Goal: Task Accomplishment & Management: Manage account settings

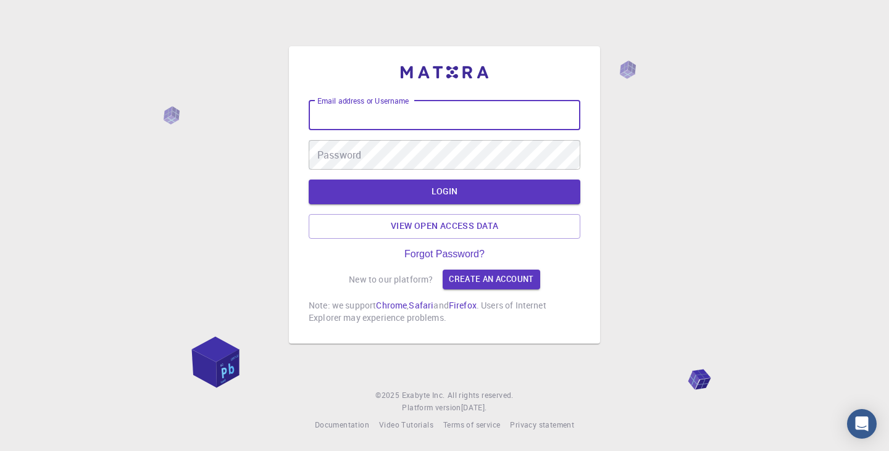
click at [374, 124] on input "Email address or Username" at bounding box center [445, 116] width 272 height 30
type input "devabala25"
click at [439, 193] on button "LOGIN" at bounding box center [445, 192] width 272 height 25
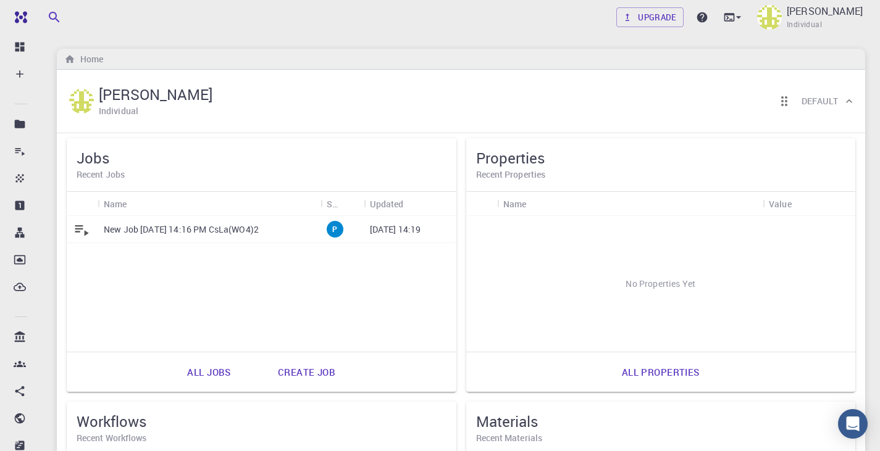
click at [252, 233] on p "New Job [DATE] 14:16 PM CsLa(WO4)2" at bounding box center [181, 230] width 155 height 12
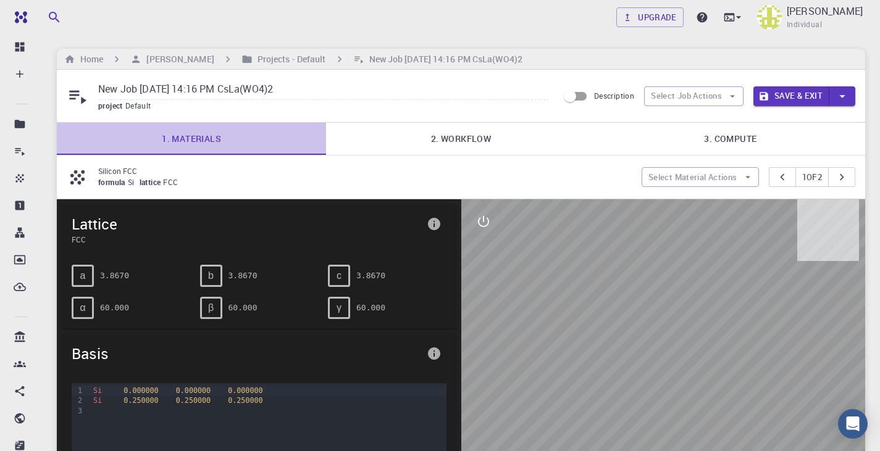
drag, startPoint x: 224, startPoint y: 136, endPoint x: 270, endPoint y: 136, distance: 45.7
click at [224, 136] on link "1. Materials" at bounding box center [191, 139] width 269 height 32
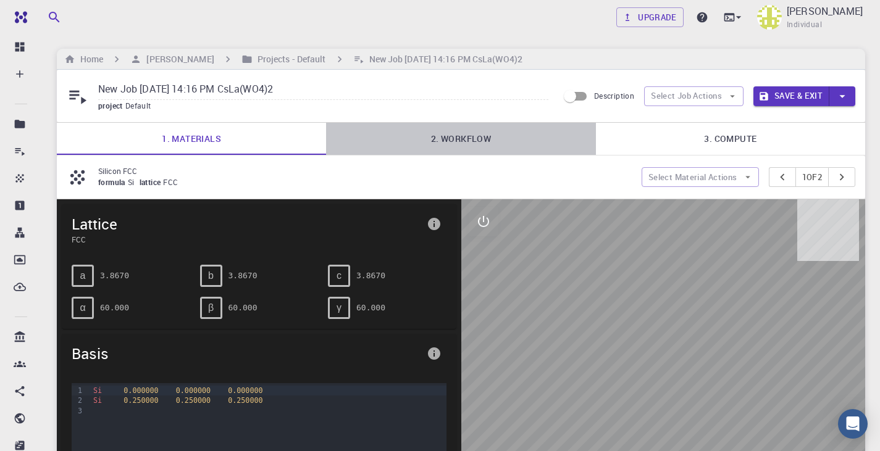
click at [458, 136] on link "2. Workflow" at bounding box center [460, 139] width 269 height 32
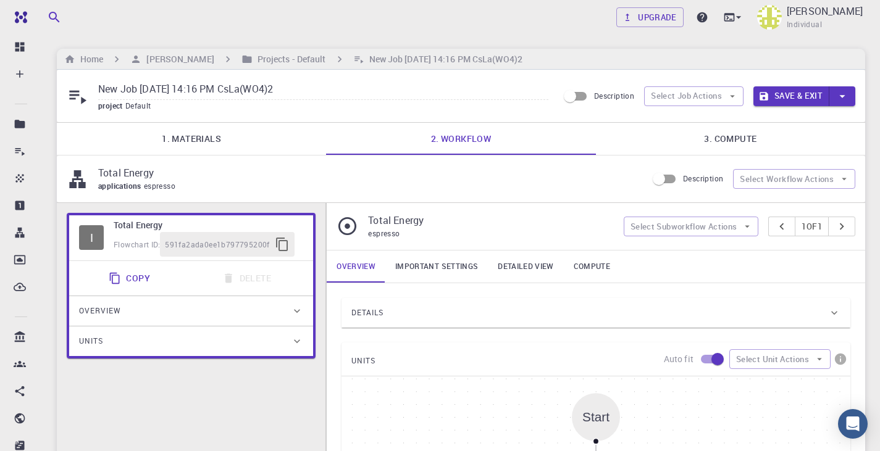
click at [737, 132] on link "3. Compute" at bounding box center [730, 139] width 269 height 32
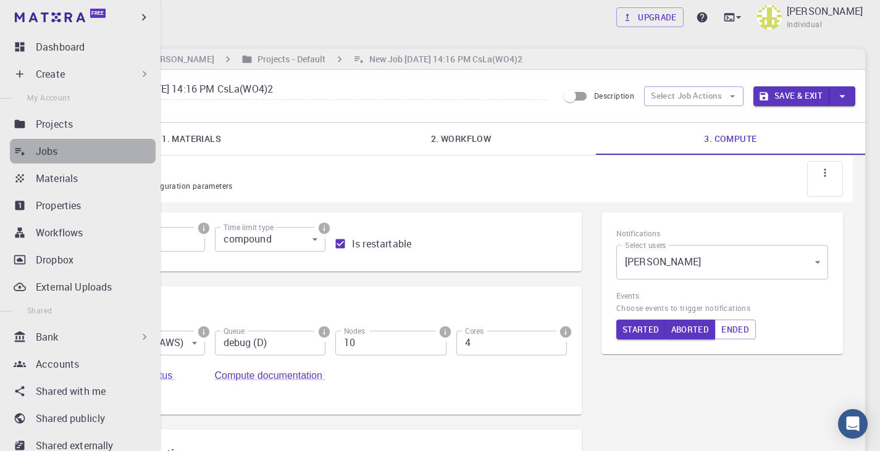
click at [113, 144] on div "Jobs" at bounding box center [96, 151] width 120 height 15
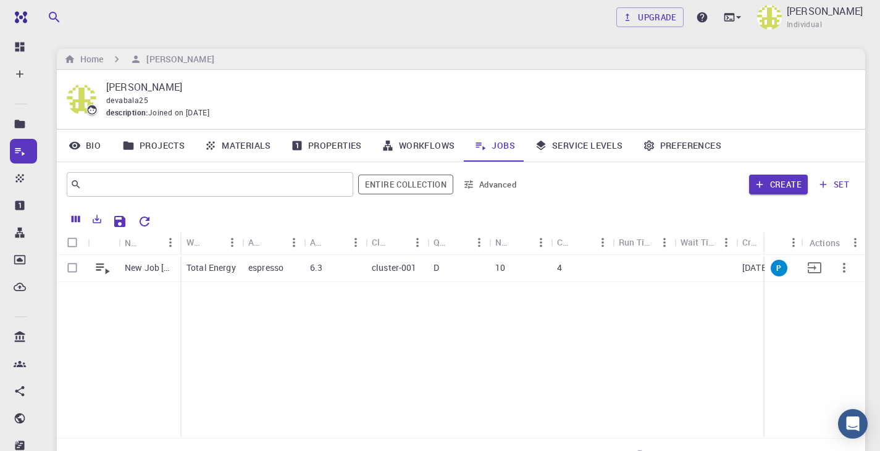
click at [263, 274] on p "espresso" at bounding box center [265, 268] width 35 height 12
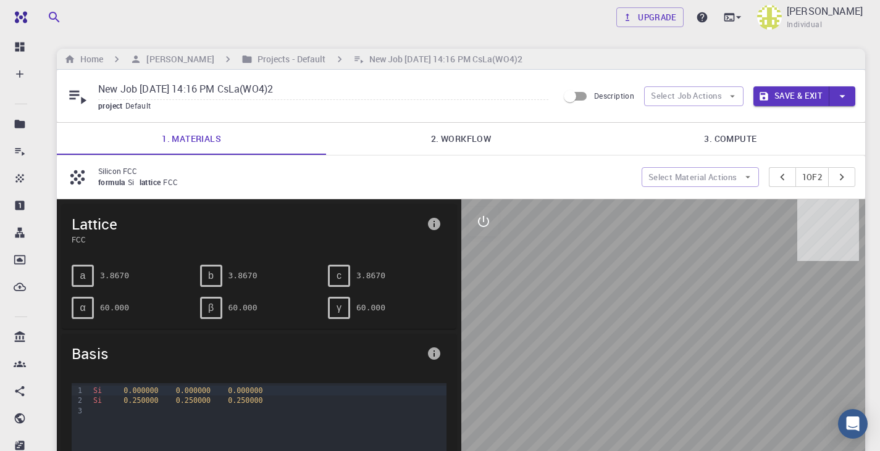
click at [128, 277] on div "a 3.8670" at bounding box center [131, 276] width 119 height 22
click at [100, 276] on pre "3.8670" at bounding box center [114, 276] width 29 height 22
click at [174, 59] on h6 "[PERSON_NAME]" at bounding box center [177, 59] width 72 height 14
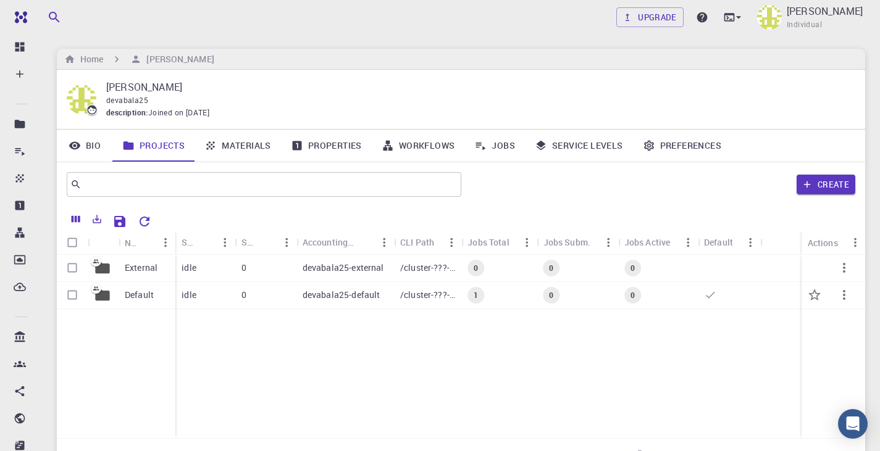
click at [711, 295] on icon at bounding box center [710, 295] width 12 height 12
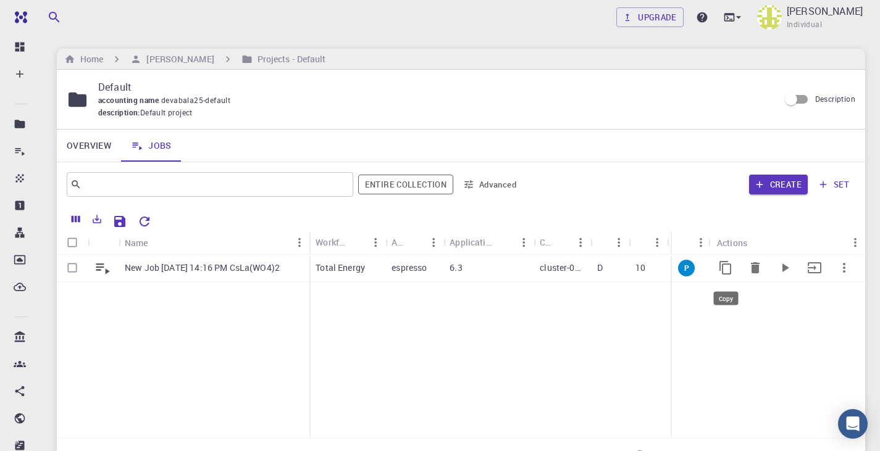
click at [725, 269] on icon "Copy" at bounding box center [725, 268] width 15 height 15
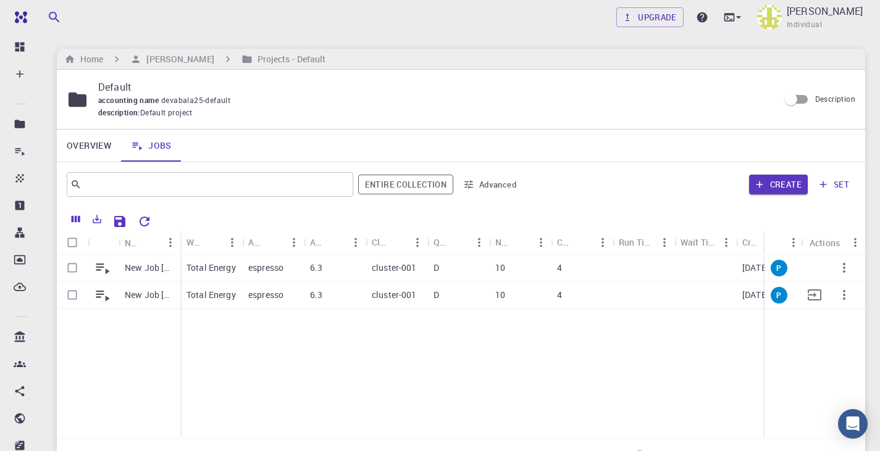
click at [75, 294] on input "Select row" at bounding box center [72, 294] width 23 height 23
checkbox input "true"
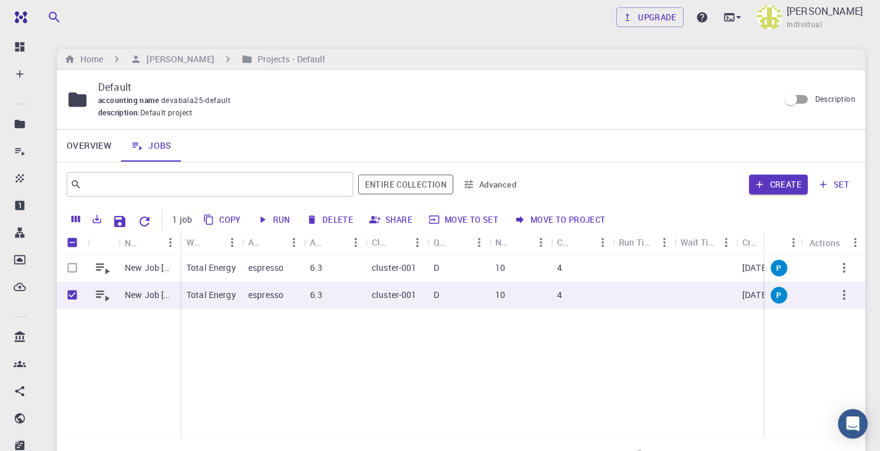
click at [325, 224] on button "Delete" at bounding box center [331, 220] width 56 height 20
checkbox input "false"
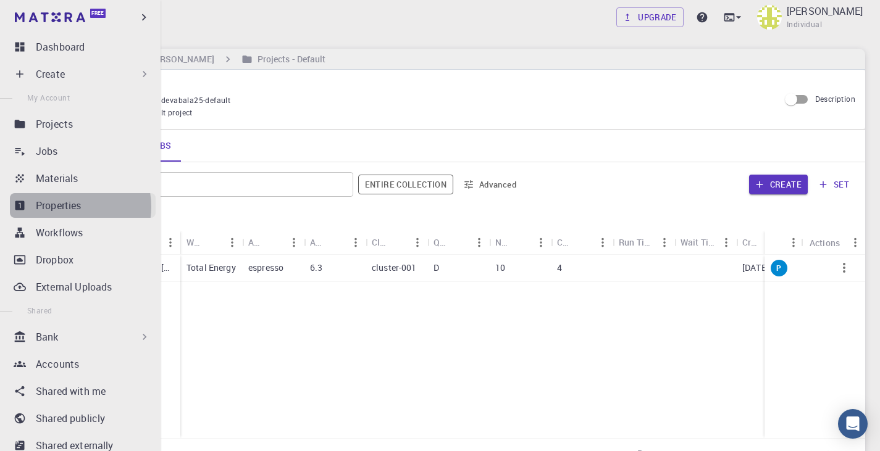
click at [67, 207] on p "Properties" at bounding box center [59, 205] width 46 height 15
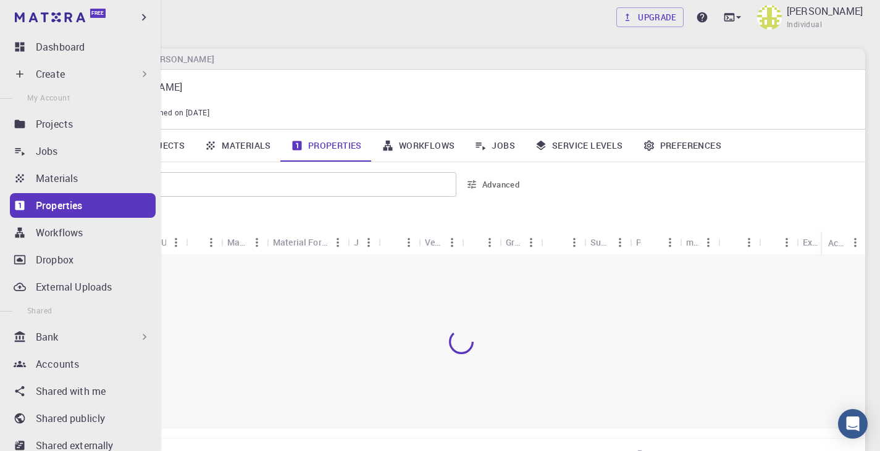
click at [132, 341] on div "Bank" at bounding box center [93, 337] width 115 height 15
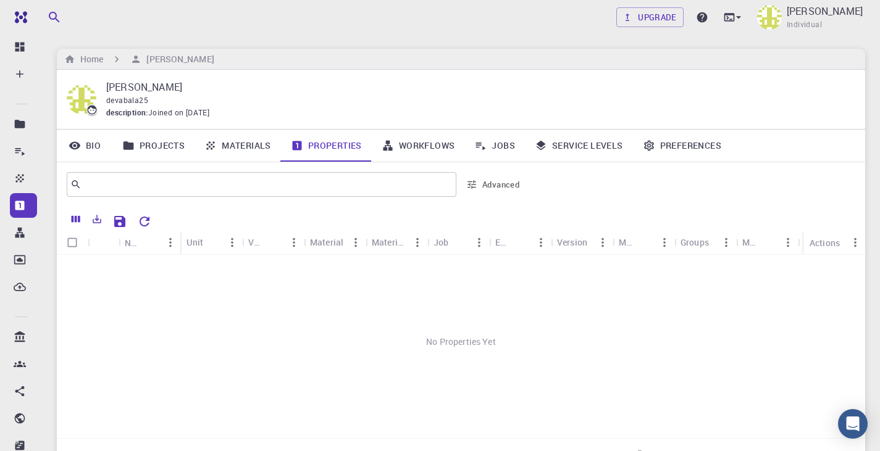
click at [487, 148] on link "Jobs" at bounding box center [494, 146] width 61 height 32
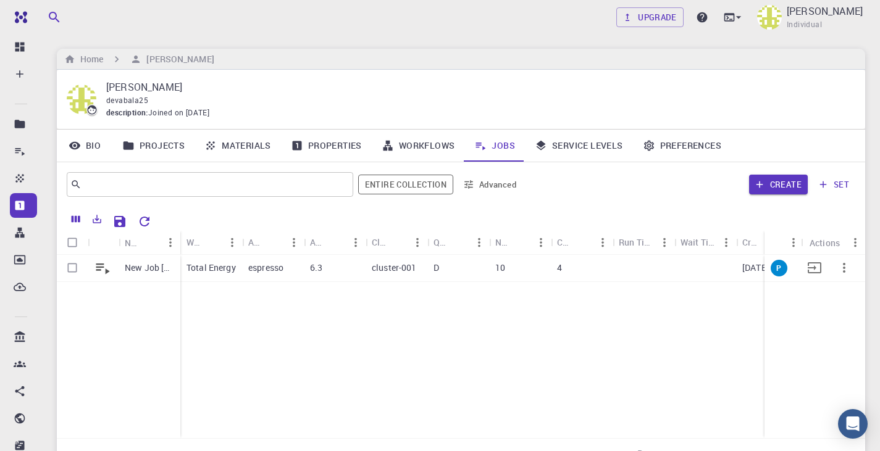
click at [842, 274] on icon "button" at bounding box center [844, 268] width 15 height 15
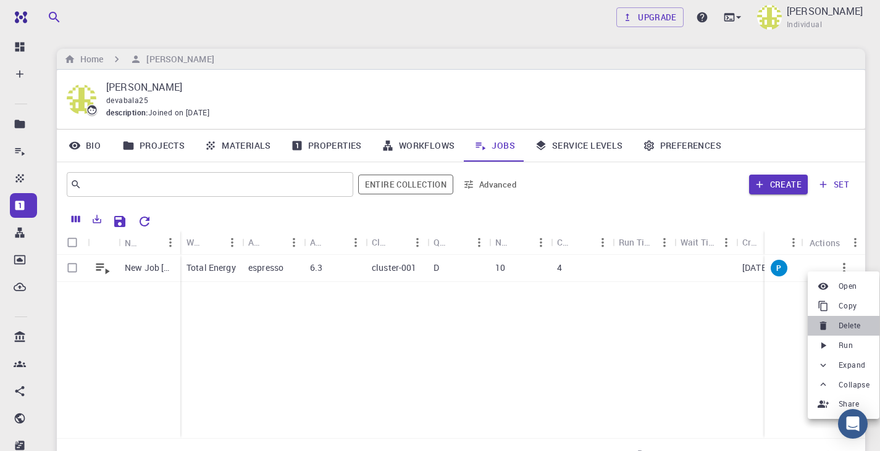
click at [859, 324] on span "Delete" at bounding box center [849, 326] width 22 height 12
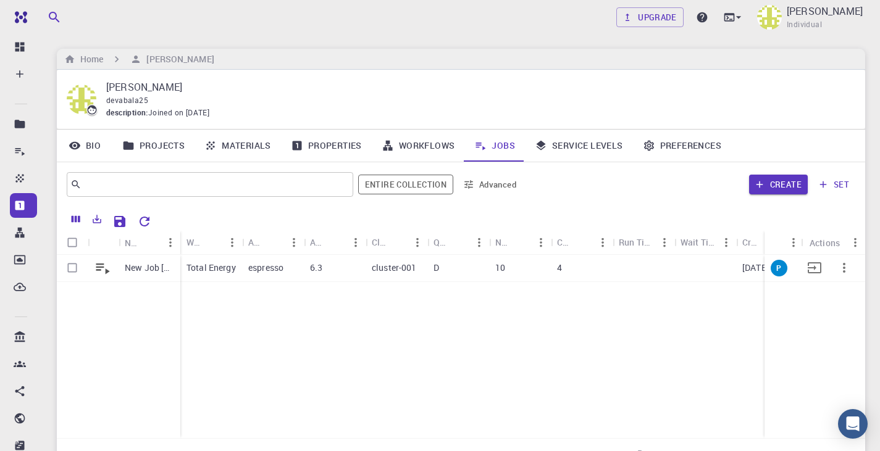
click at [71, 265] on input "Select row" at bounding box center [72, 267] width 23 height 23
checkbox input "true"
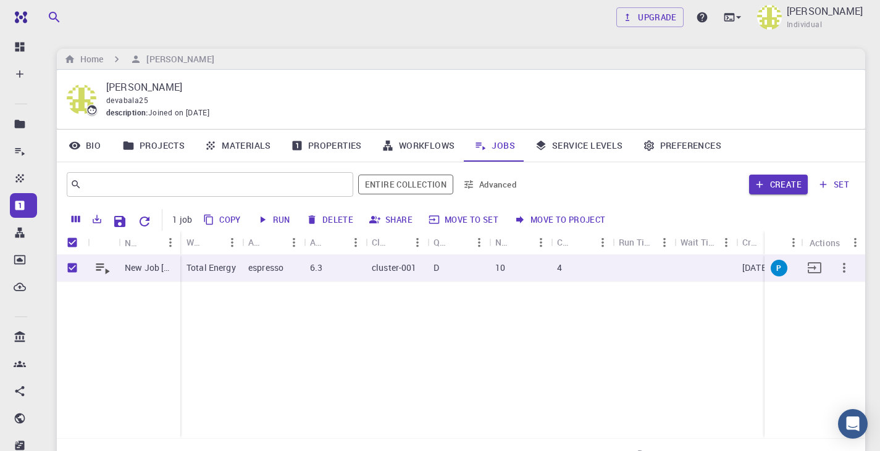
checkbox input "false"
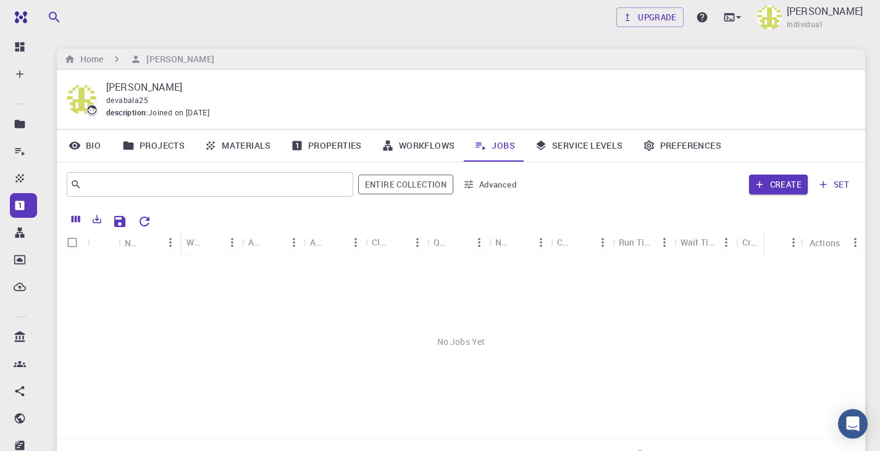
click at [224, 151] on link "Materials" at bounding box center [237, 146] width 86 height 32
